Goal: Check status

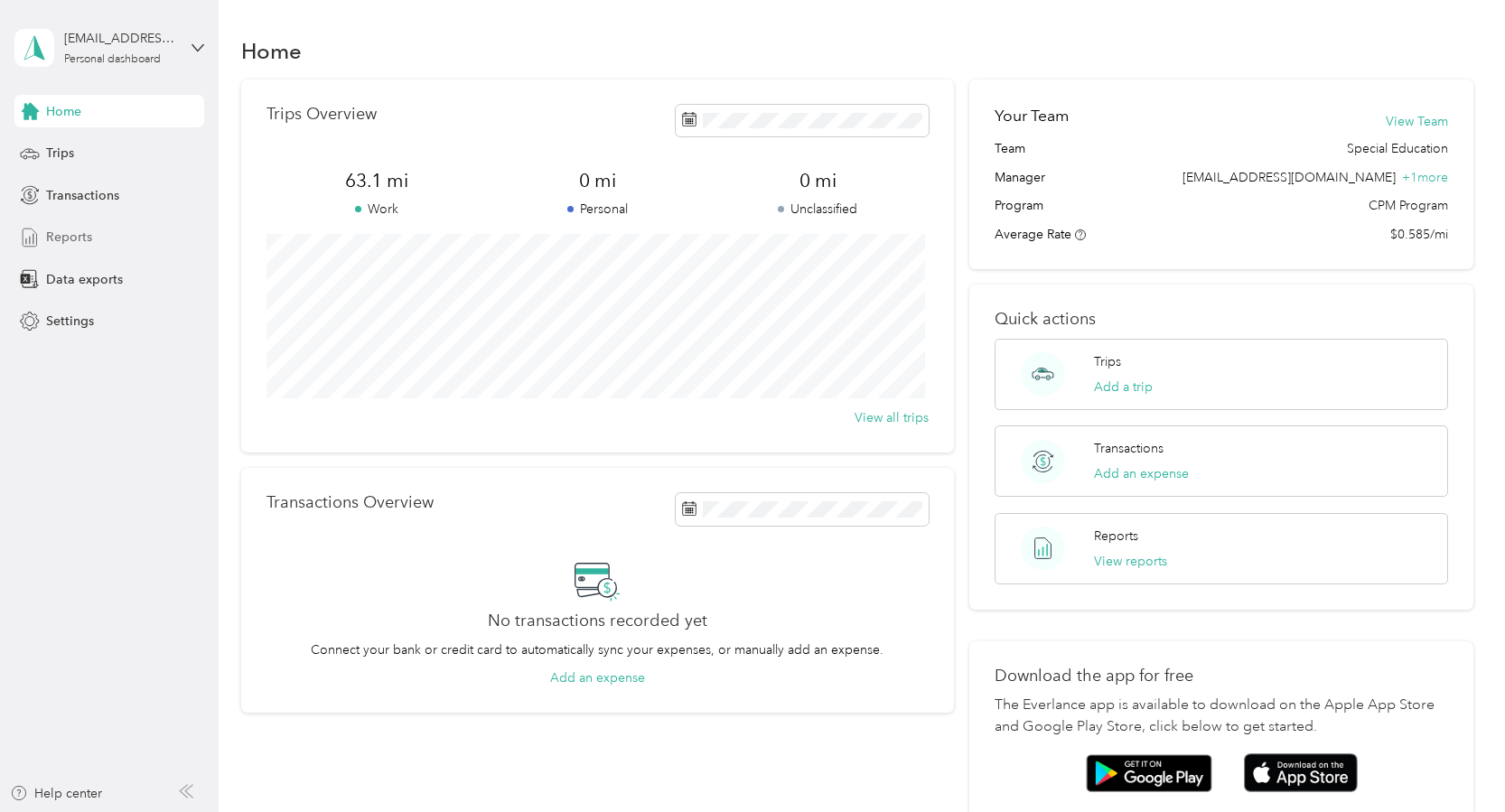
click at [49, 222] on div "Reports" at bounding box center [109, 238] width 189 height 33
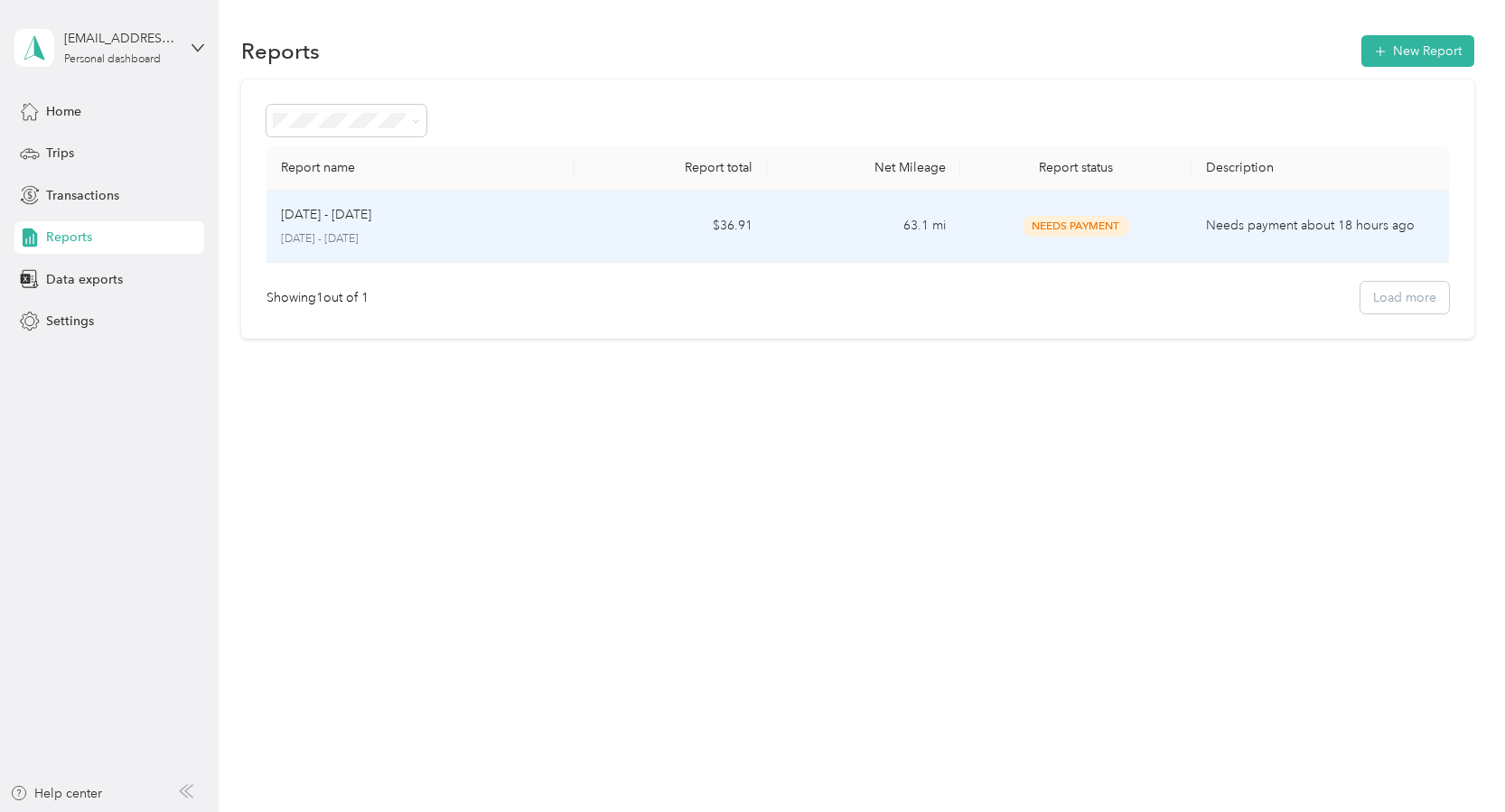
click at [1105, 233] on span "Needs Payment" at bounding box center [1076, 226] width 106 height 21
